Goal: Find specific page/section: Find specific page/section

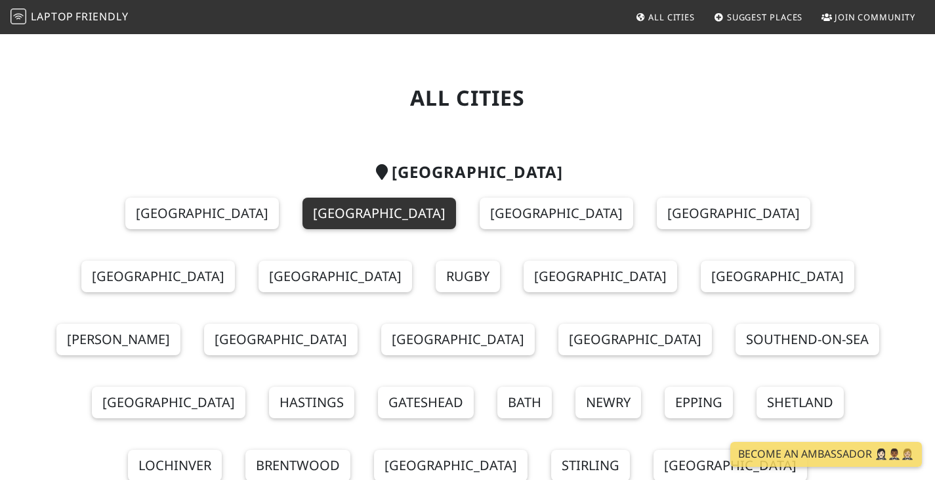
click at [302, 217] on link "[GEOGRAPHIC_DATA]" at bounding box center [379, 212] width 154 height 31
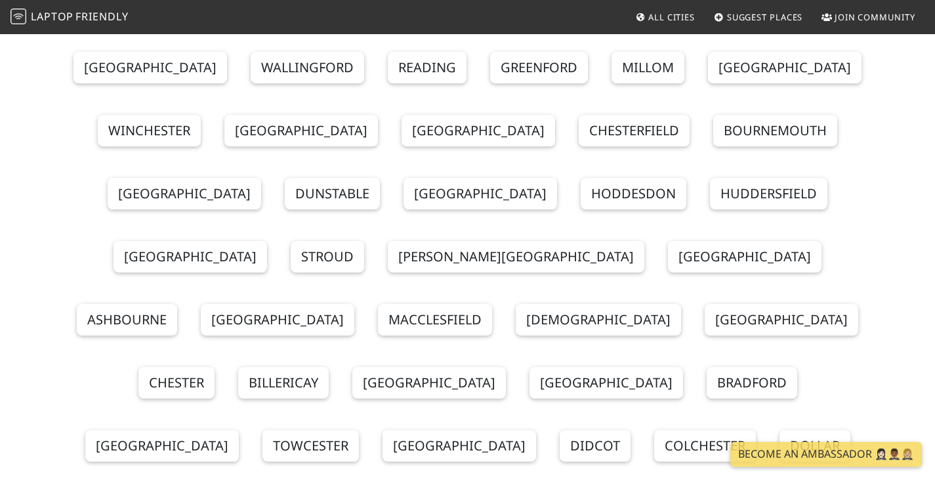
scroll to position [525, 0]
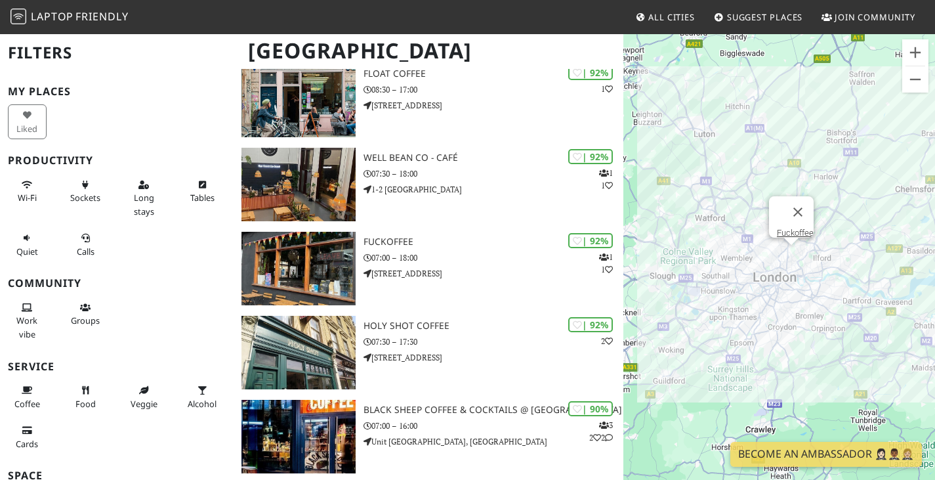
scroll to position [525, 0]
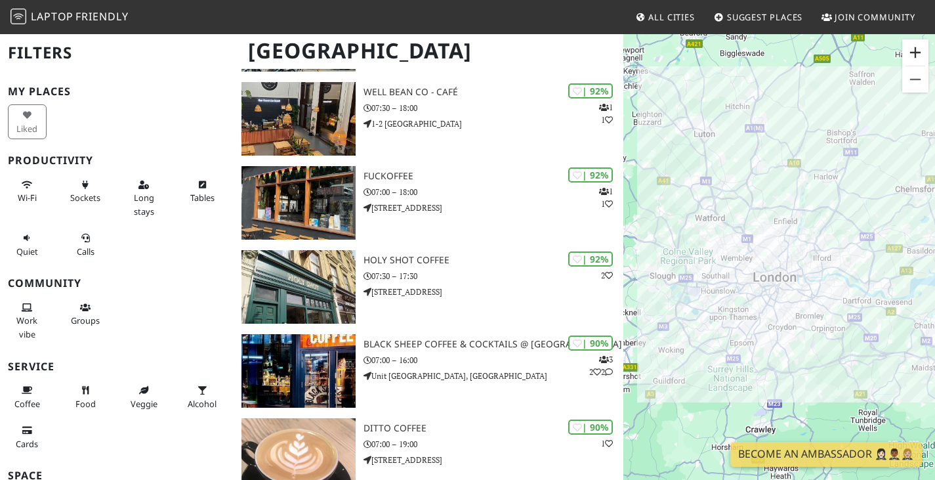
click at [910, 50] on button "Zoom in" at bounding box center [915, 52] width 26 height 26
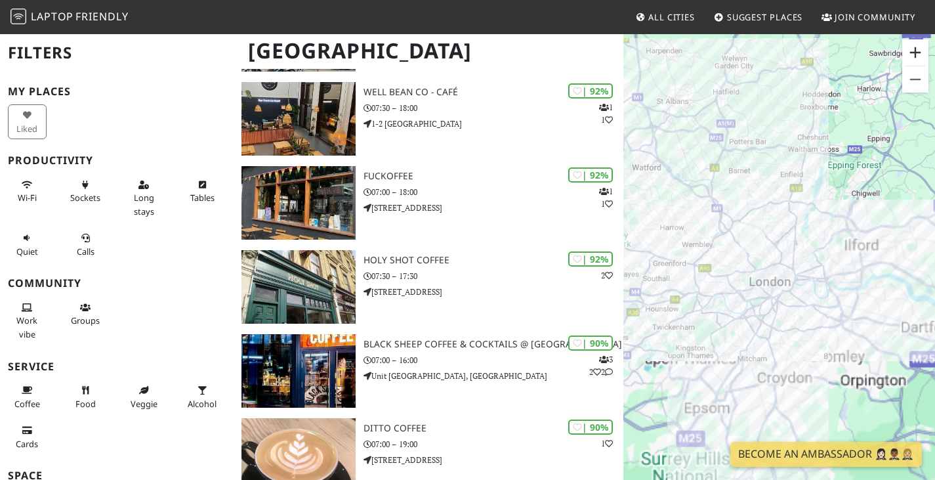
click at [910, 50] on button "Zoom in" at bounding box center [915, 52] width 26 height 26
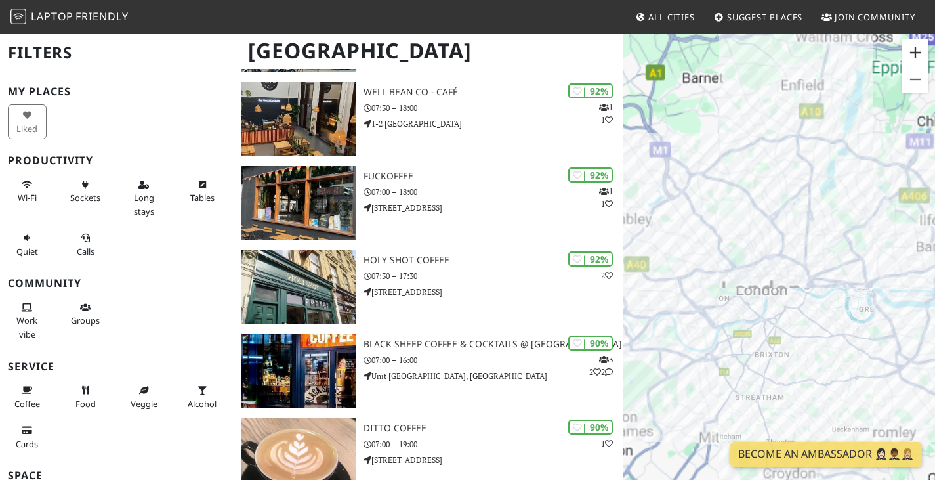
click at [910, 50] on button "Zoom in" at bounding box center [915, 52] width 26 height 26
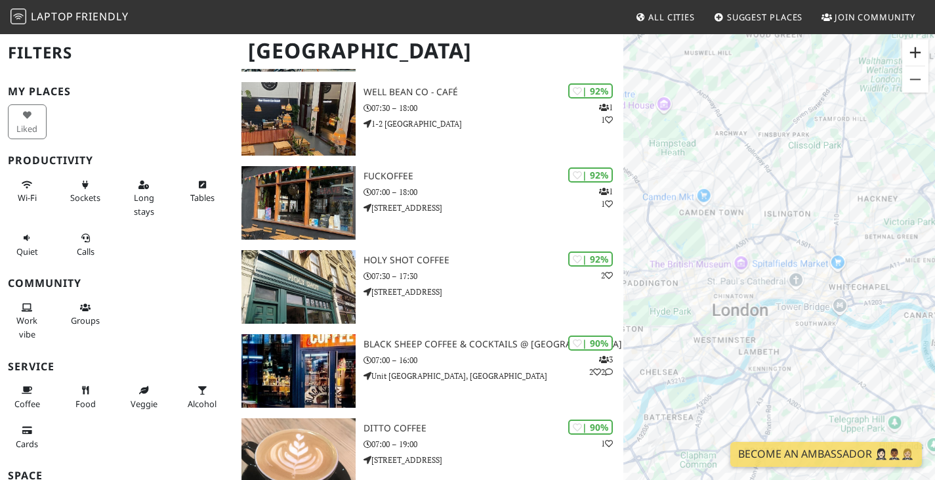
click at [910, 50] on button "Zoom in" at bounding box center [915, 52] width 26 height 26
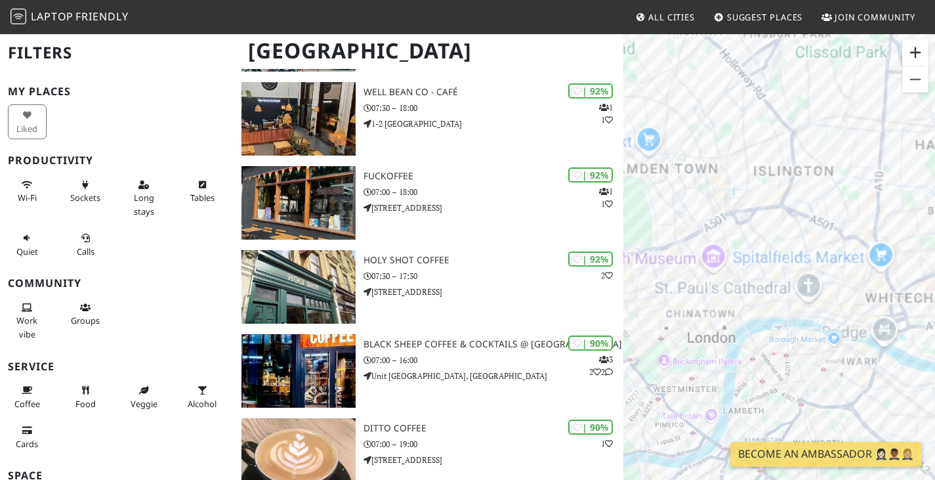
click at [910, 50] on button "Zoom in" at bounding box center [915, 52] width 26 height 26
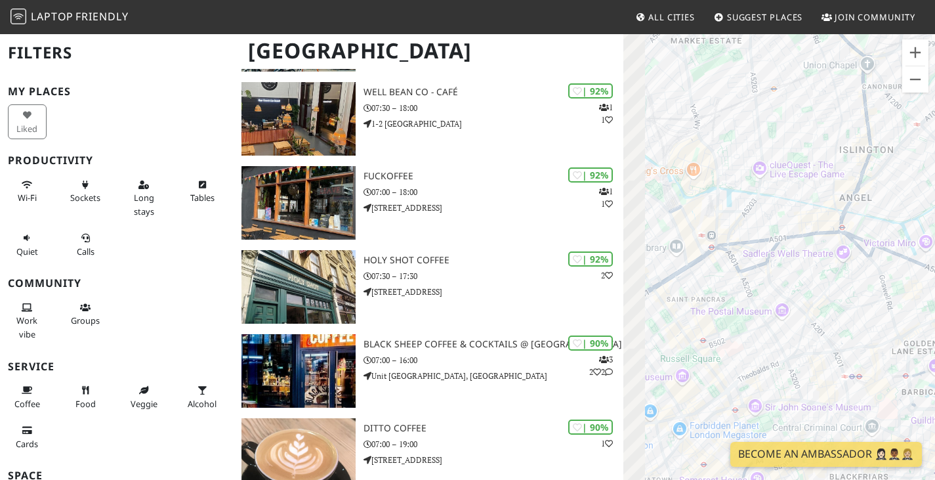
drag, startPoint x: 739, startPoint y: 179, endPoint x: 856, endPoint y: 394, distance: 244.8
click at [856, 394] on div at bounding box center [779, 273] width 312 height 480
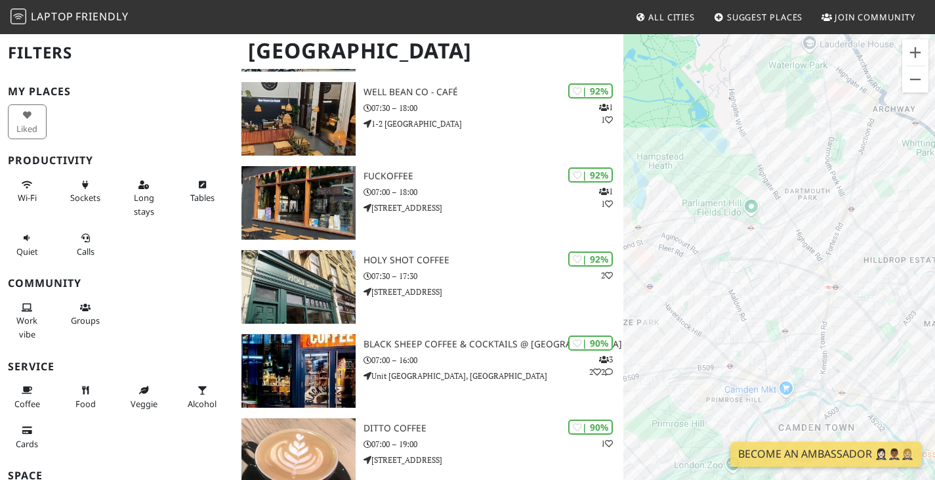
drag, startPoint x: 717, startPoint y: 220, endPoint x: 878, endPoint y: 342, distance: 202.2
click at [880, 349] on div at bounding box center [779, 273] width 312 height 480
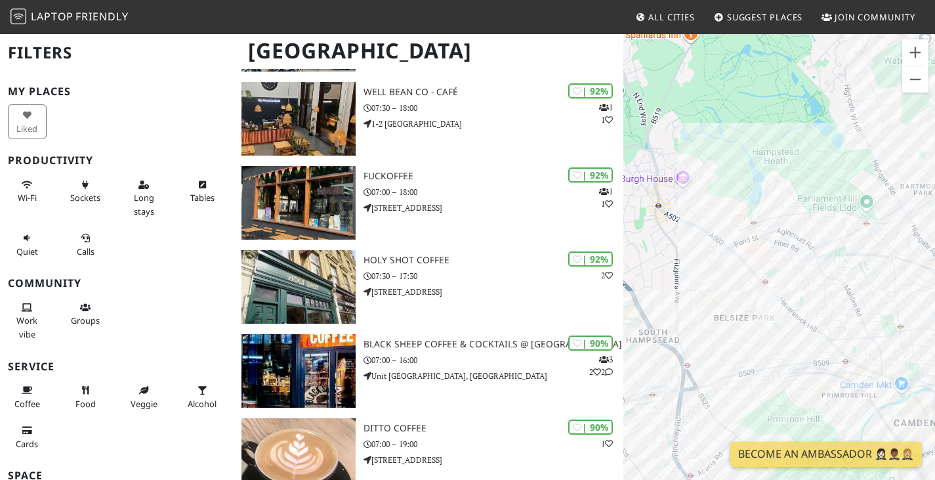
drag, startPoint x: 734, startPoint y: 296, endPoint x: 842, endPoint y: 277, distance: 109.9
click at [842, 277] on div at bounding box center [779, 273] width 312 height 480
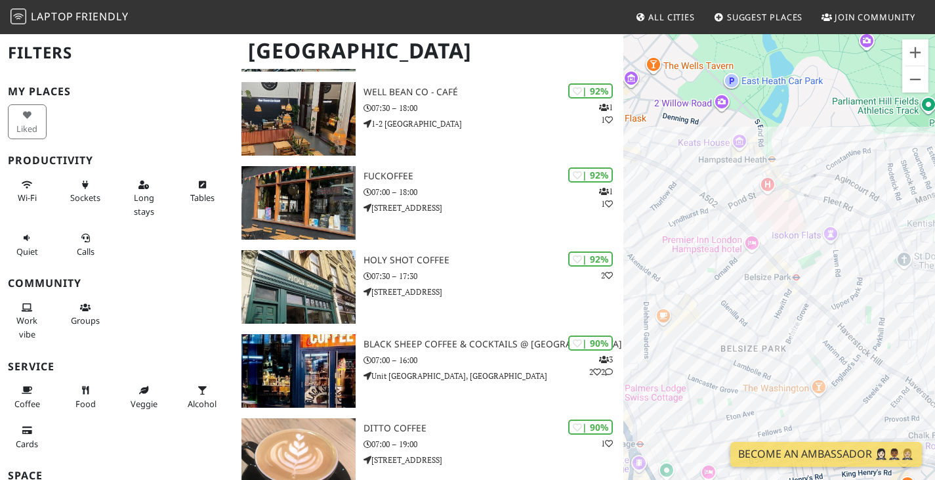
drag, startPoint x: 737, startPoint y: 287, endPoint x: 827, endPoint y: 271, distance: 90.7
click at [827, 271] on div at bounding box center [779, 273] width 312 height 480
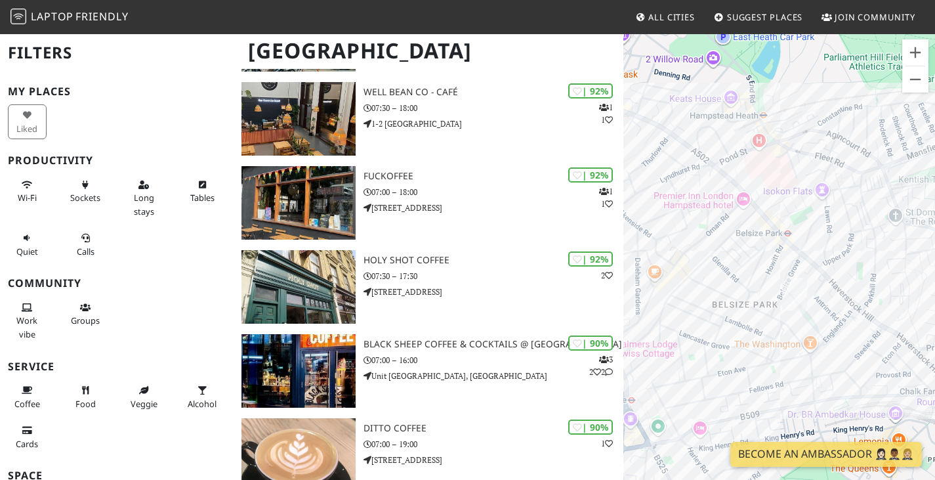
drag, startPoint x: 809, startPoint y: 307, endPoint x: 789, endPoint y: 231, distance: 78.8
click at [789, 231] on div at bounding box center [779, 273] width 312 height 480
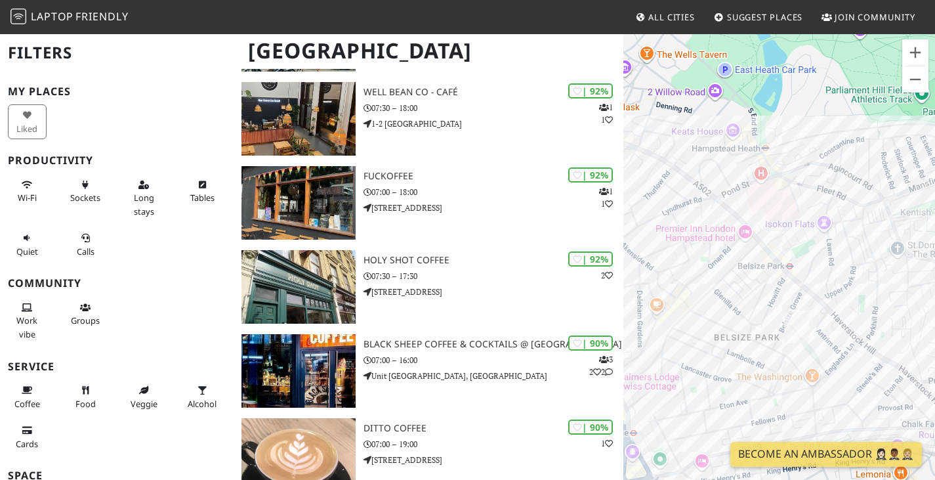
drag, startPoint x: 813, startPoint y: 160, endPoint x: 835, endPoint y: 201, distance: 46.4
click at [837, 201] on div at bounding box center [779, 273] width 312 height 480
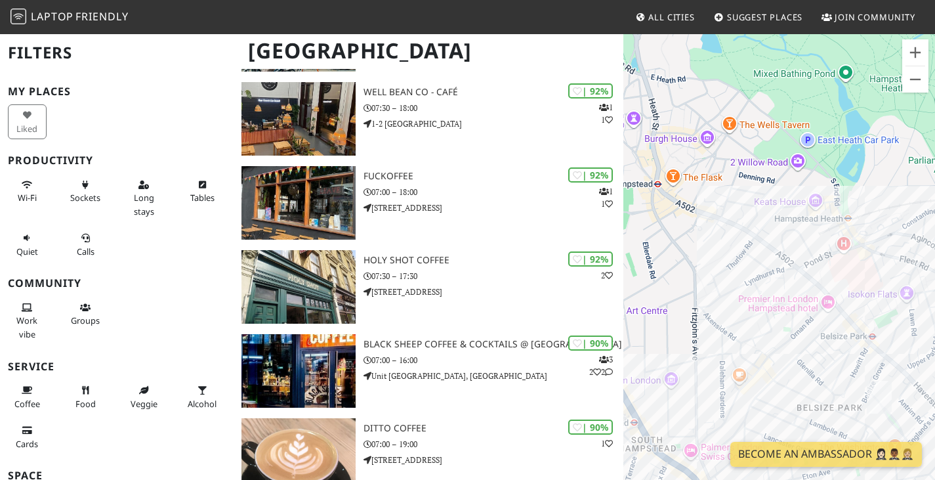
drag, startPoint x: 728, startPoint y: 196, endPoint x: 796, endPoint y: 243, distance: 82.6
click at [796, 243] on div at bounding box center [779, 273] width 312 height 480
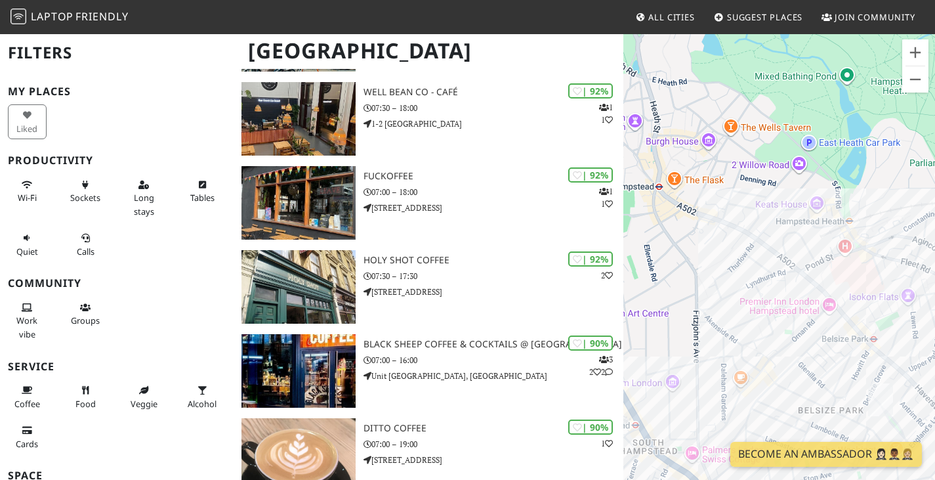
drag, startPoint x: 794, startPoint y: 299, endPoint x: 798, endPoint y: 283, distance: 15.8
click at [798, 283] on div at bounding box center [779, 273] width 312 height 480
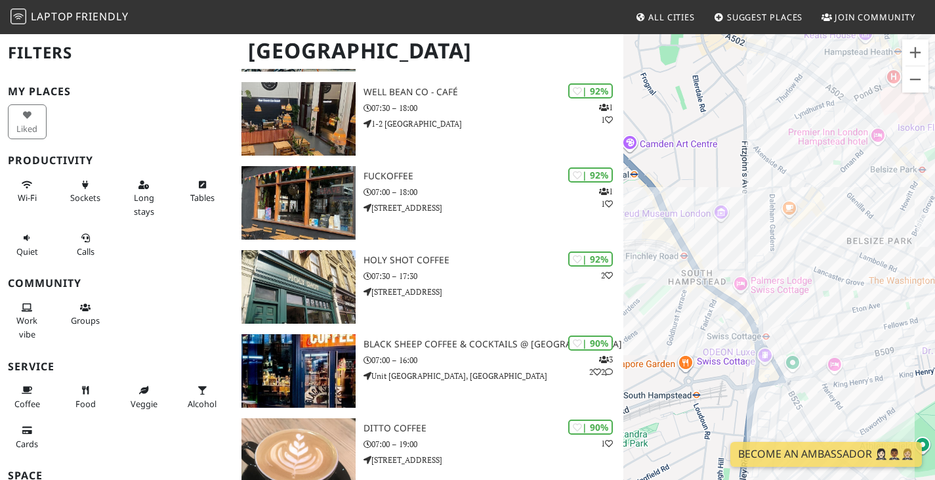
drag, startPoint x: 827, startPoint y: 377, endPoint x: 781, endPoint y: 283, distance: 104.5
click at [781, 283] on div at bounding box center [779, 273] width 312 height 480
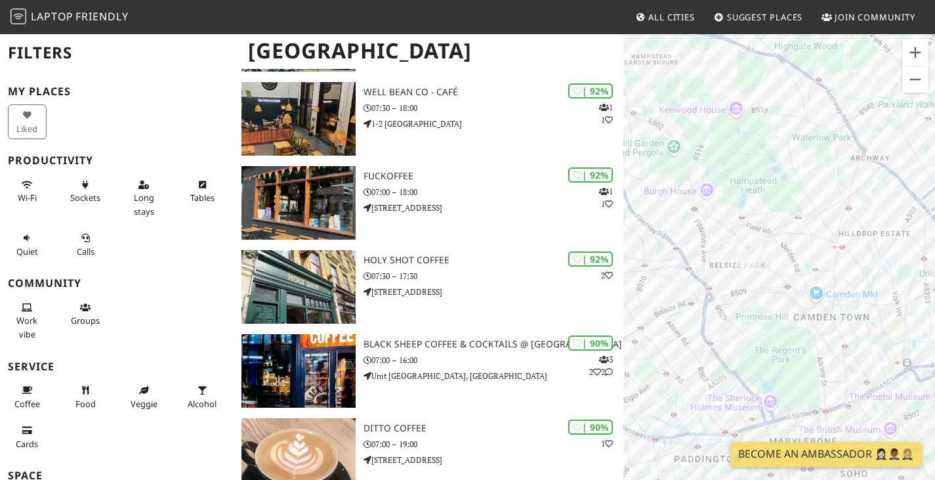
drag, startPoint x: 884, startPoint y: 366, endPoint x: 820, endPoint y: 341, distance: 69.0
click at [820, 341] on div at bounding box center [779, 273] width 312 height 480
